Goal: Transaction & Acquisition: Purchase product/service

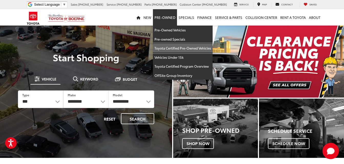
click at [176, 47] on link "Toyota Certified Pre-Owned Vehicles" at bounding box center [183, 48] width 60 height 9
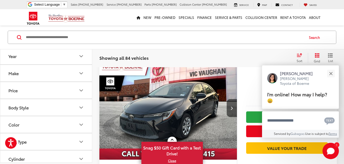
click at [33, 75] on button "Make" at bounding box center [46, 73] width 92 height 17
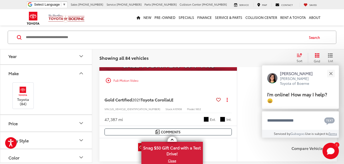
scroll to position [143, 0]
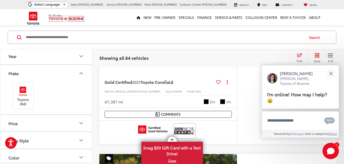
click at [83, 123] on icon "Price" at bounding box center [81, 124] width 3 height 2
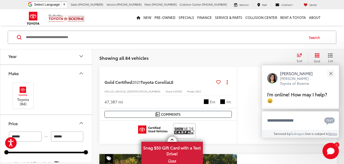
click at [72, 137] on input "******" at bounding box center [67, 137] width 33 height 10
type input "*"
click at [121, 138] on div at bounding box center [167, 131] width 127 height 16
type input "******"
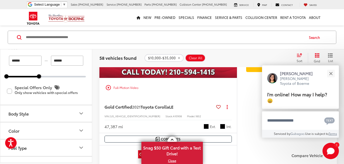
scroll to position [77, 0]
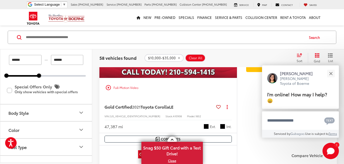
click at [81, 112] on icon "Body Style" at bounding box center [81, 113] width 6 height 6
drag, startPoint x: 10, startPoint y: 125, endPoint x: 28, endPoint y: 124, distance: 18.2
click at [11, 125] on label "4D Double Cab (6)" at bounding box center [25, 125] width 39 height 8
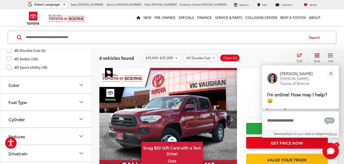
scroll to position [179, 0]
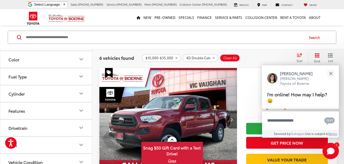
click at [19, 112] on div "Features" at bounding box center [16, 111] width 17 height 5
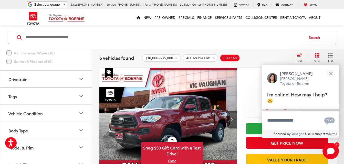
scroll to position [470, 0]
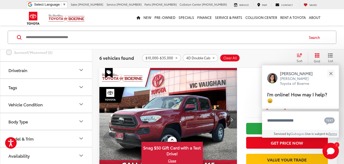
click at [43, 138] on button "Model & Trim" at bounding box center [46, 139] width 92 height 17
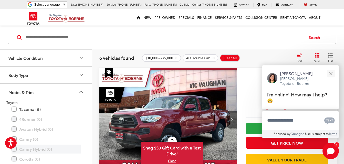
scroll to position [521, 0]
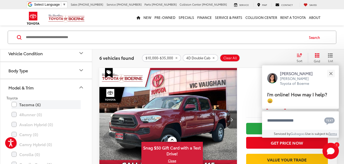
click at [13, 106] on label "Tacoma (6)" at bounding box center [46, 104] width 69 height 9
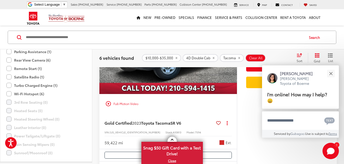
scroll to position [44, 0]
